Goal: Task Accomplishment & Management: Manage account settings

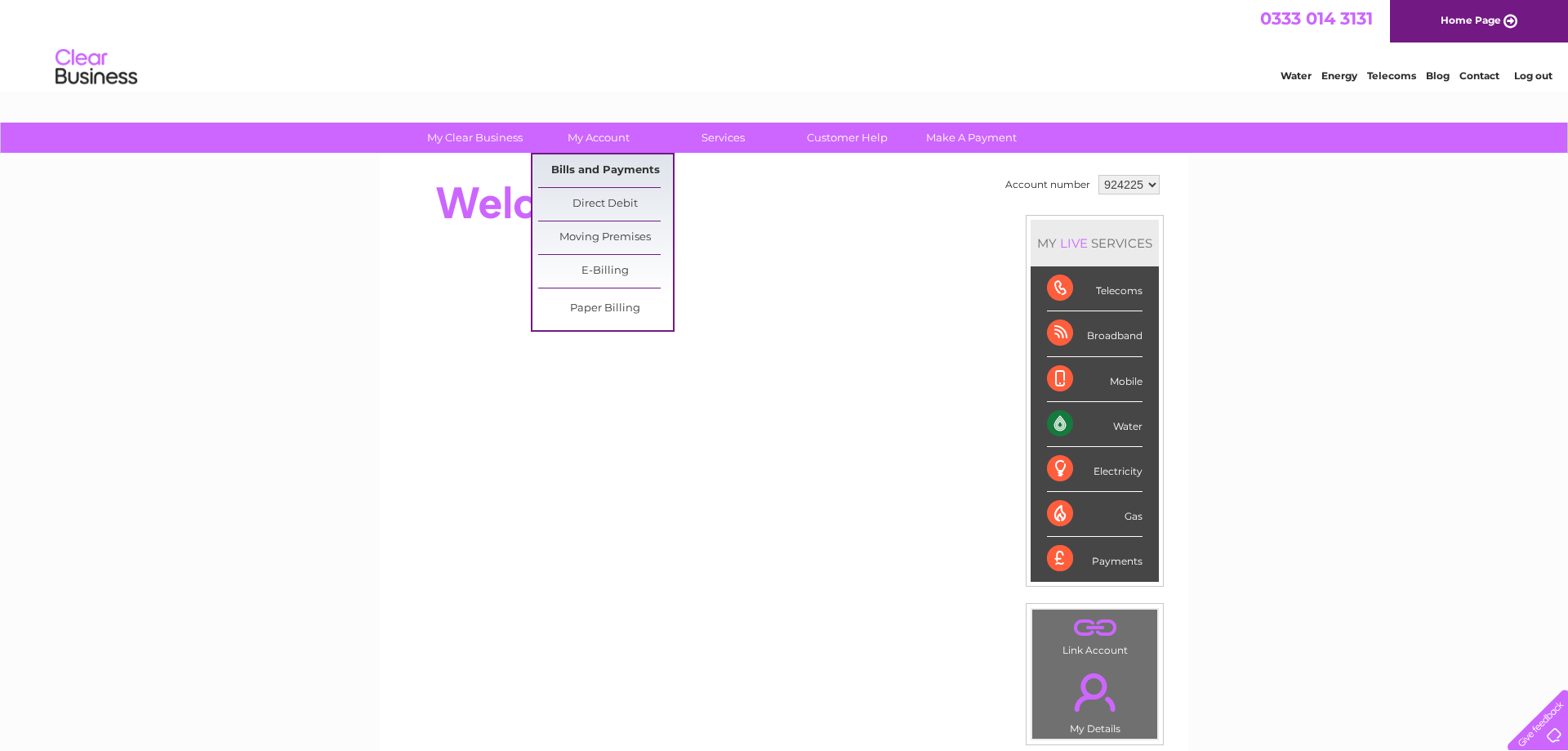
click at [596, 169] on link "Bills and Payments" at bounding box center [606, 170] width 135 height 32
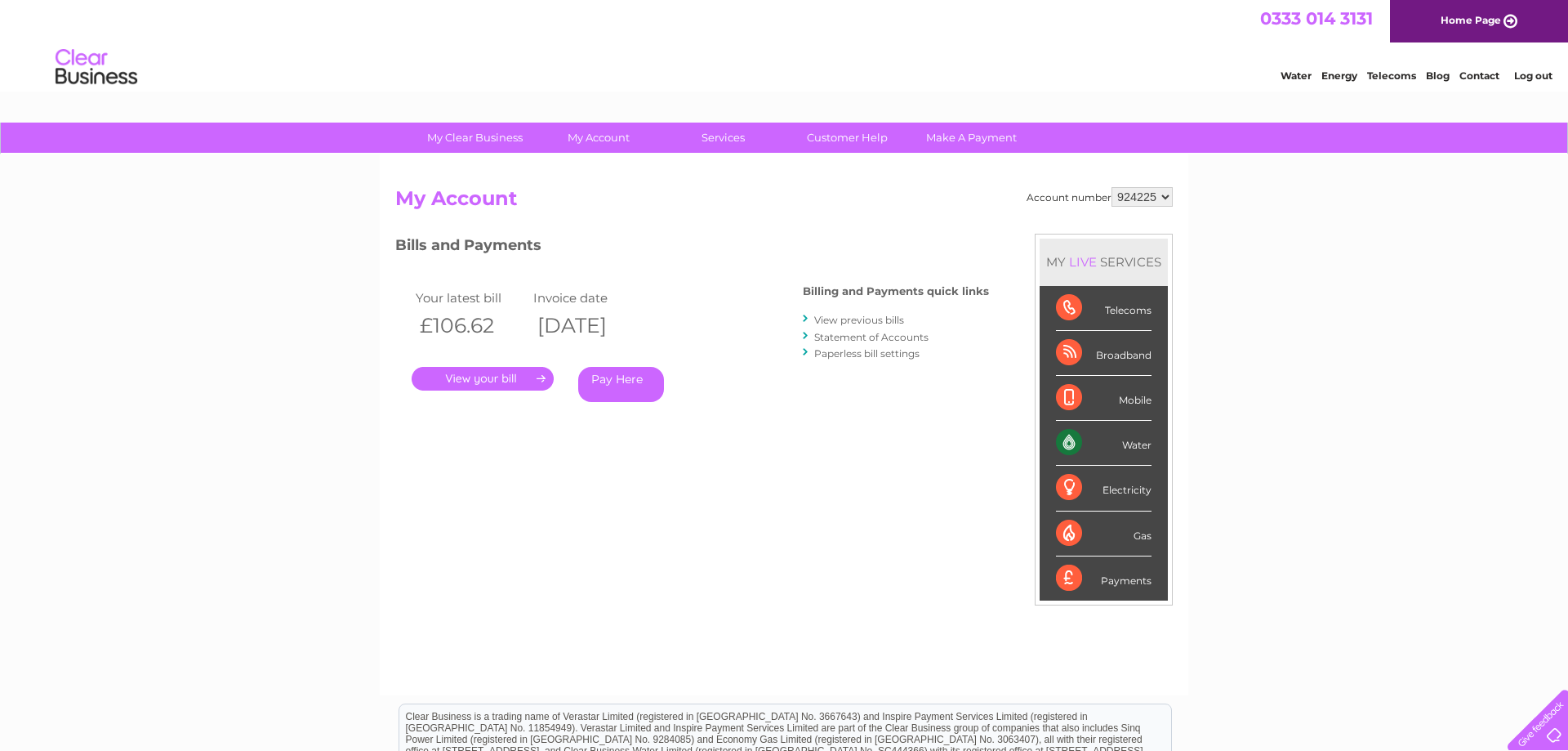
click at [486, 380] on link "." at bounding box center [483, 379] width 142 height 23
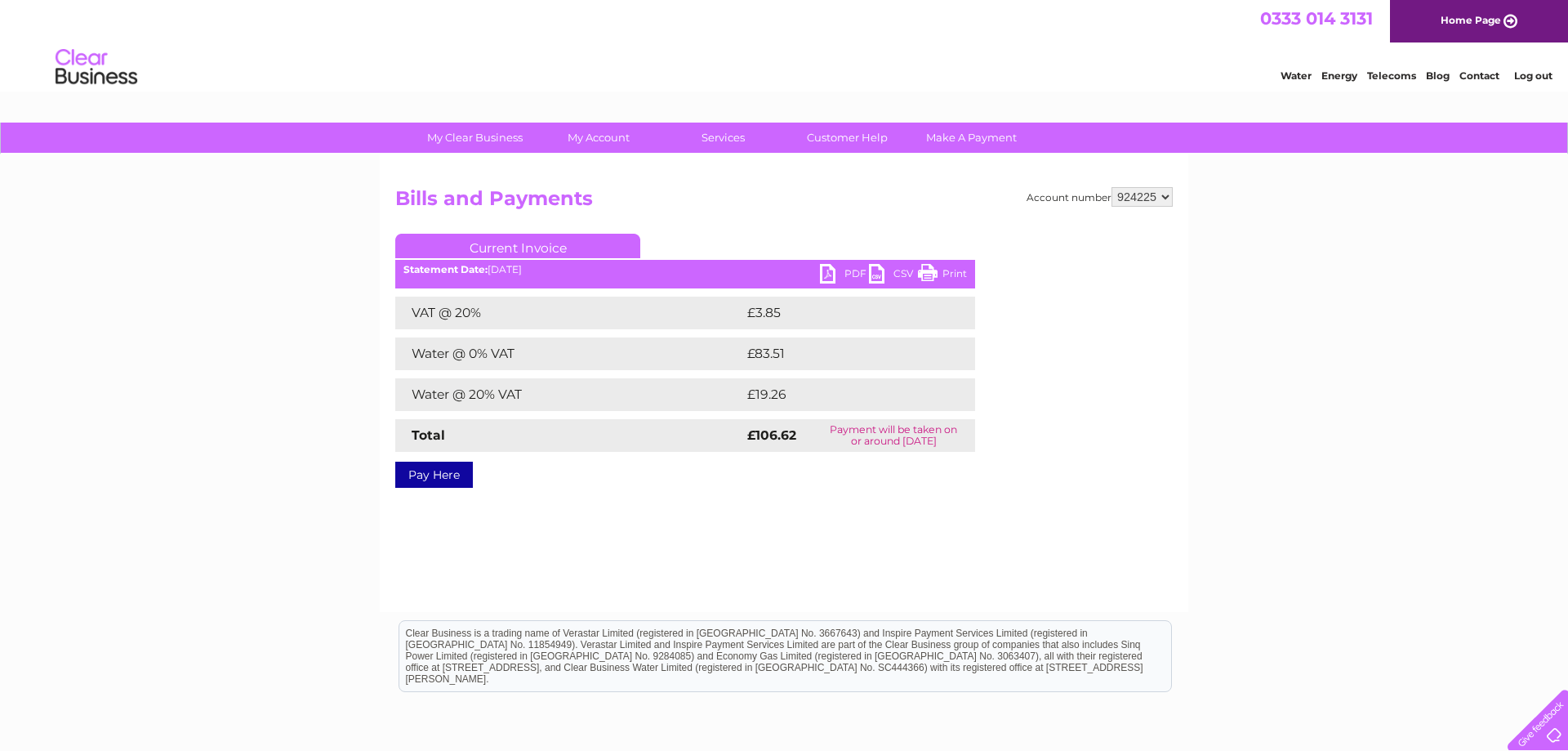
click at [954, 271] on link "Print" at bounding box center [943, 276] width 49 height 23
click at [825, 271] on link "PDF" at bounding box center [844, 276] width 49 height 23
click at [1528, 66] on div "Water Energy Telecoms Blog Contact Log out" at bounding box center [1408, 69] width 320 height 33
click at [1516, 81] on link "Log out" at bounding box center [1533, 76] width 39 height 13
